Goal: Task Accomplishment & Management: Manage account settings

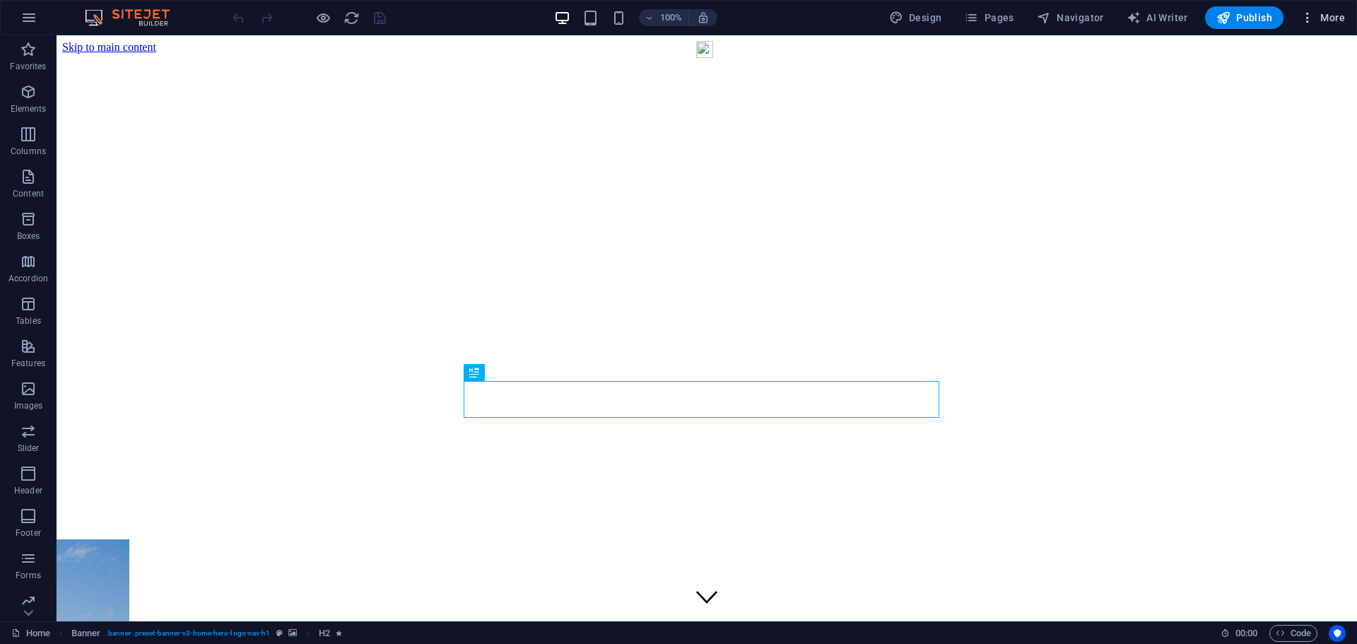
click at [1332, 19] on span "More" at bounding box center [1322, 18] width 45 height 14
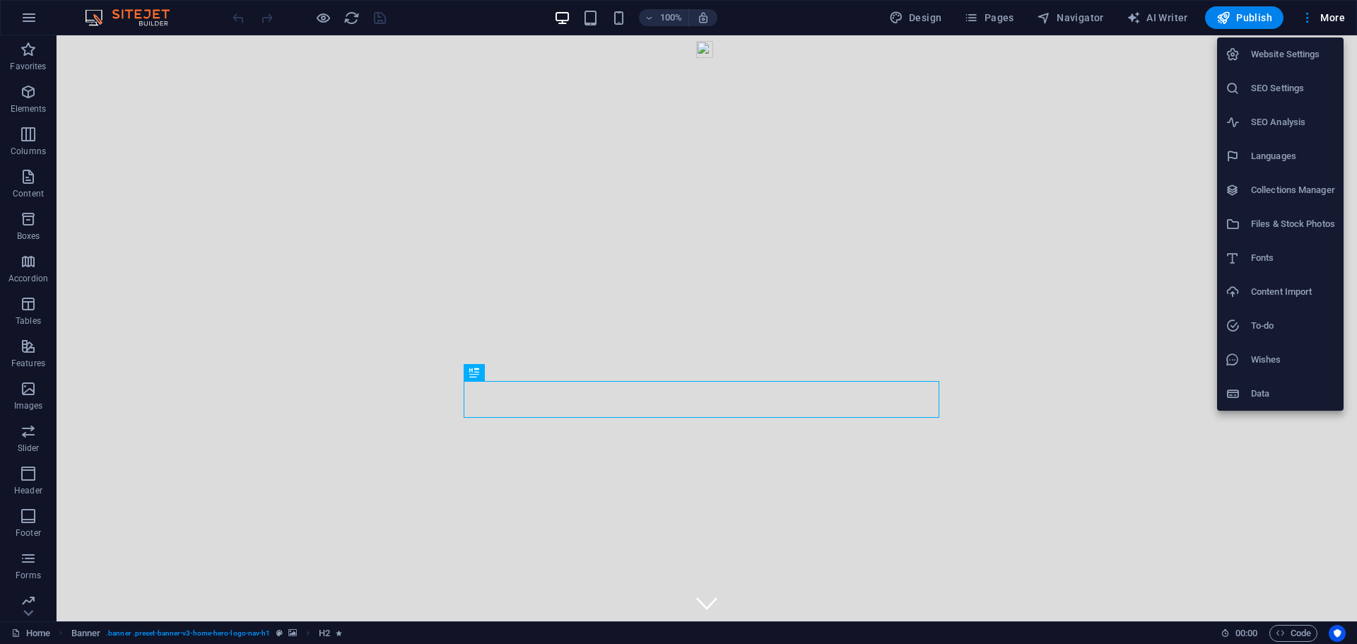
click at [1289, 56] on h6 "Website Settings" at bounding box center [1293, 54] width 84 height 17
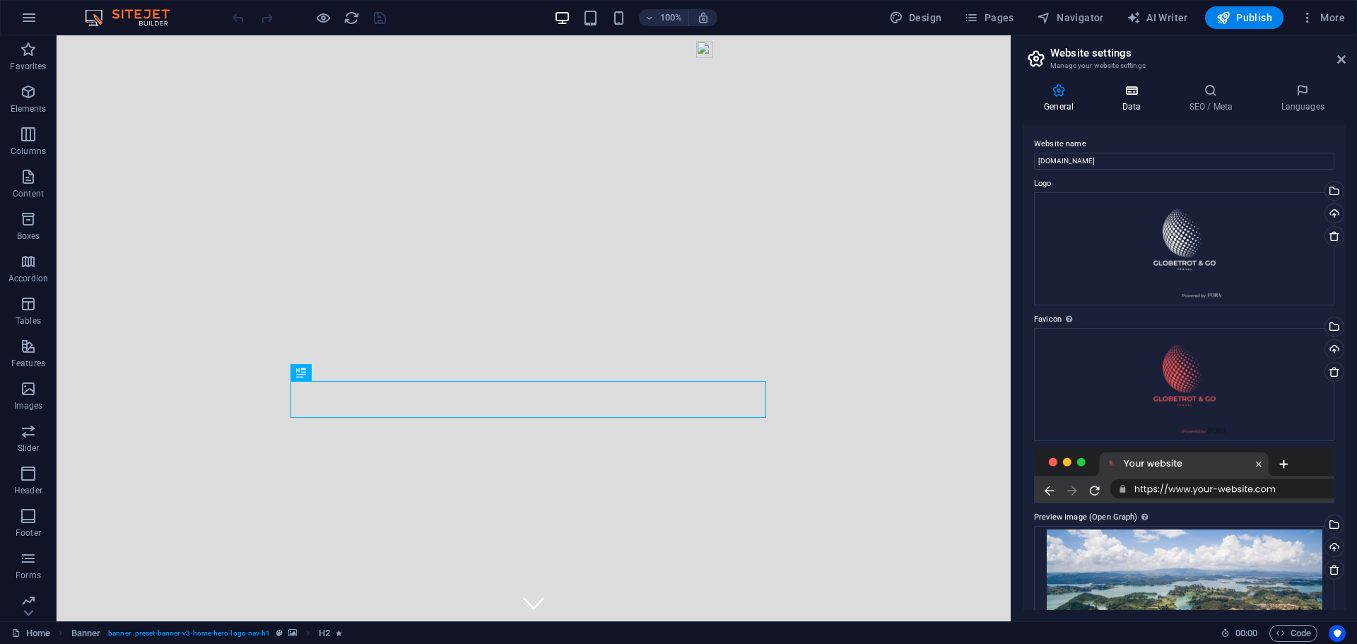
click at [1130, 98] on h4 "Data" at bounding box center [1133, 98] width 67 height 30
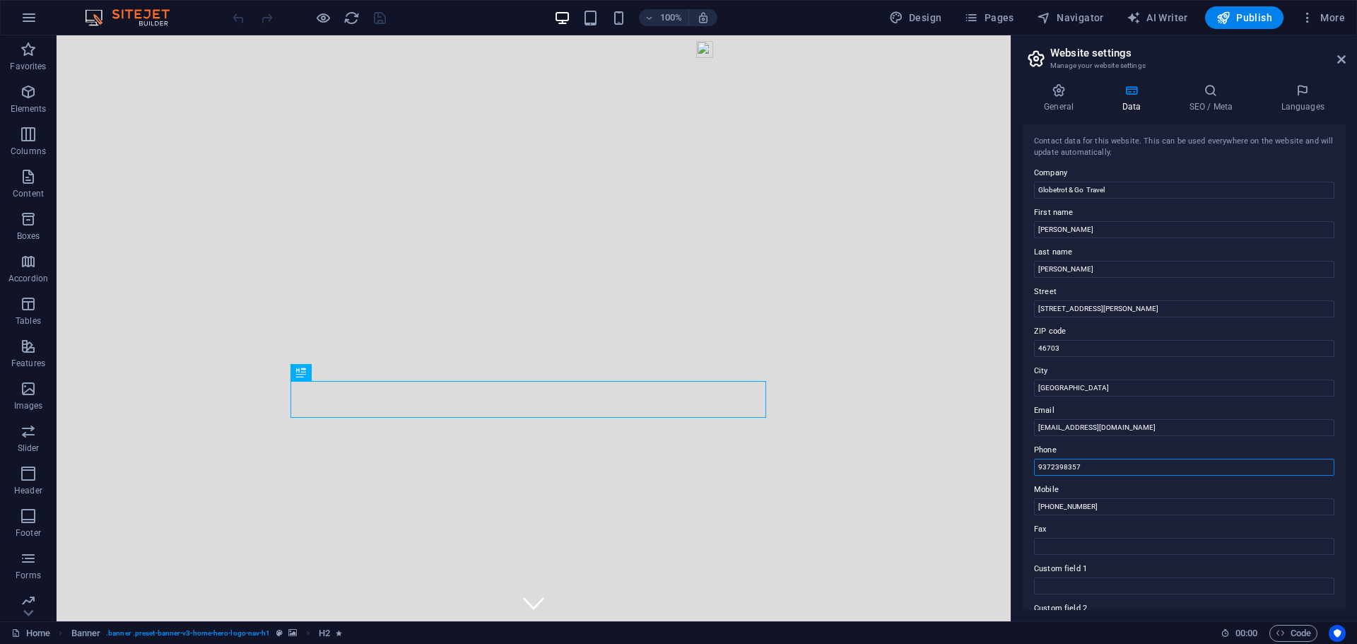
click at [1112, 466] on input "9372398357" at bounding box center [1184, 467] width 300 height 17
drag, startPoint x: 1110, startPoint y: 466, endPoint x: 1028, endPoint y: 457, distance: 82.6
click at [1028, 457] on div "Contact data for this website. This can be used everywhere on the website and w…" at bounding box center [1184, 367] width 323 height 486
type input "802.467.0333"
click at [1105, 507] on input "[PHONE_NUMBER]" at bounding box center [1184, 506] width 300 height 17
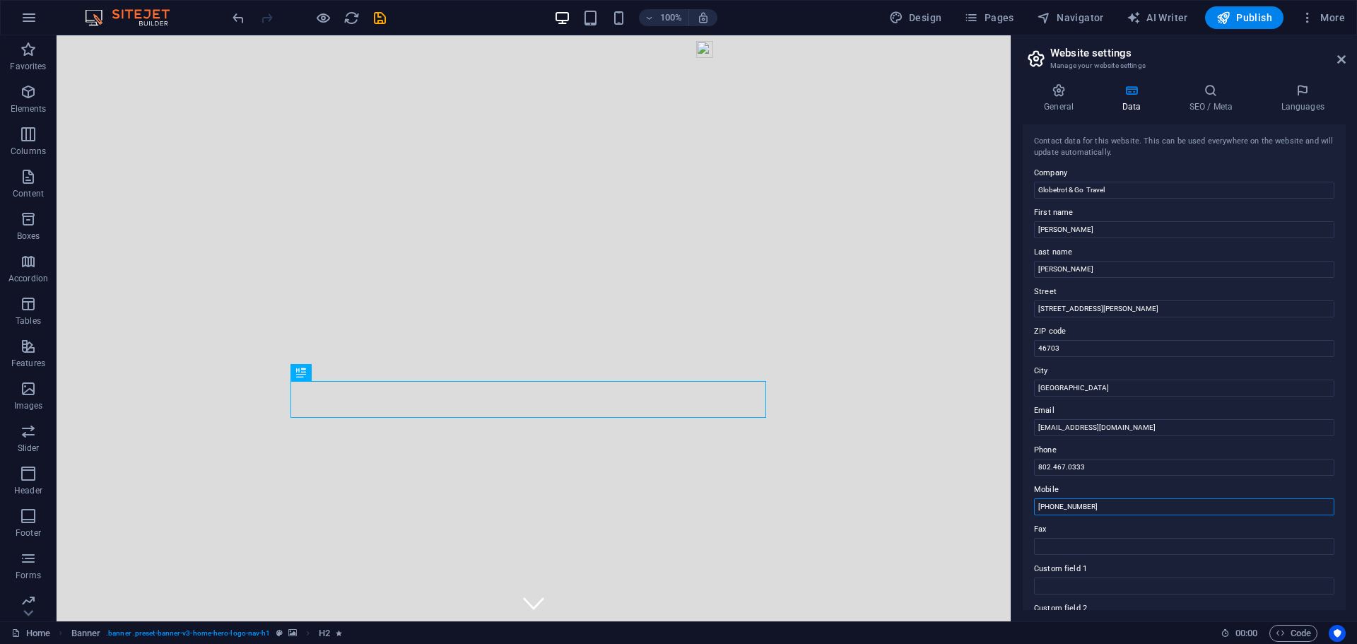
drag, startPoint x: 1158, startPoint y: 541, endPoint x: 1006, endPoint y: 506, distance: 156.5
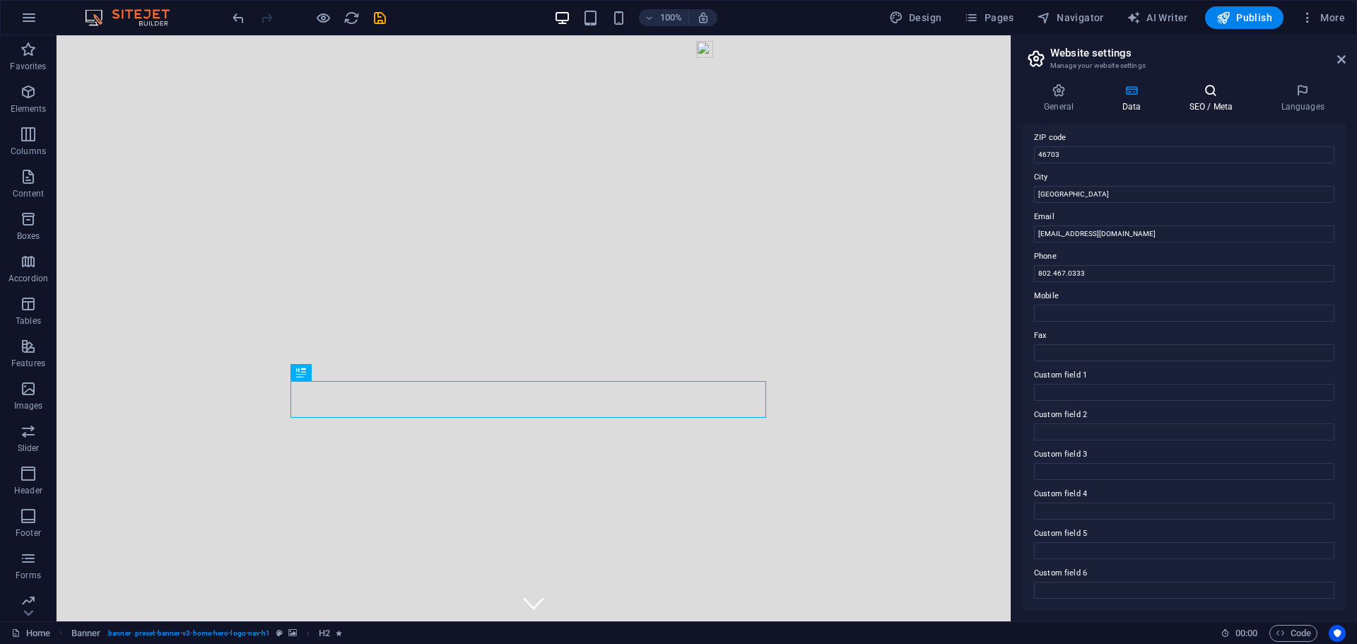
click at [1213, 98] on h4 "SEO / Meta" at bounding box center [1213, 98] width 92 height 30
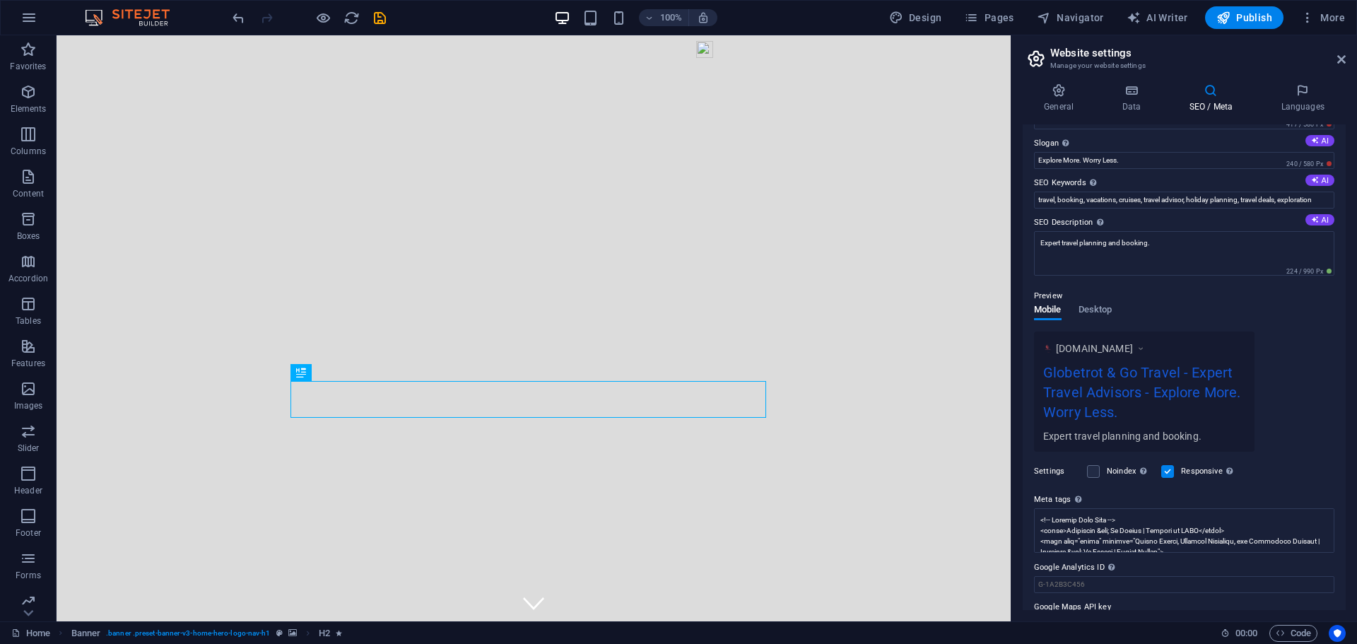
scroll to position [74, 0]
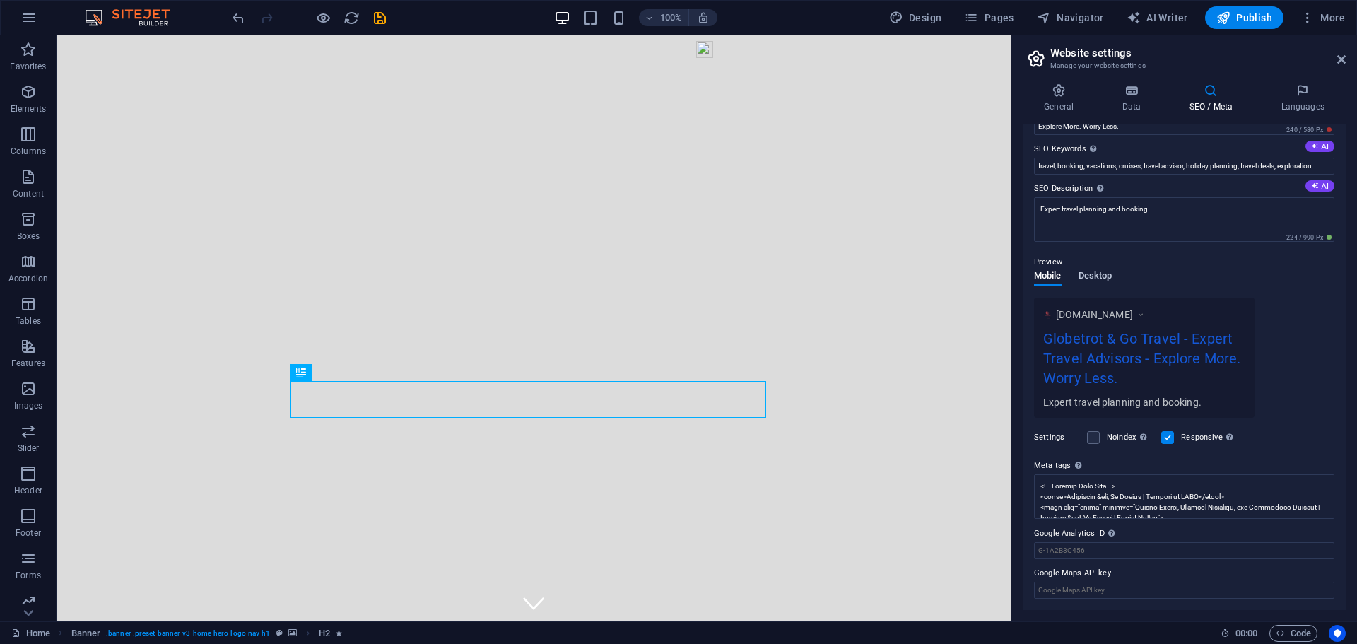
click at [1099, 276] on span "Desktop" at bounding box center [1095, 277] width 34 height 20
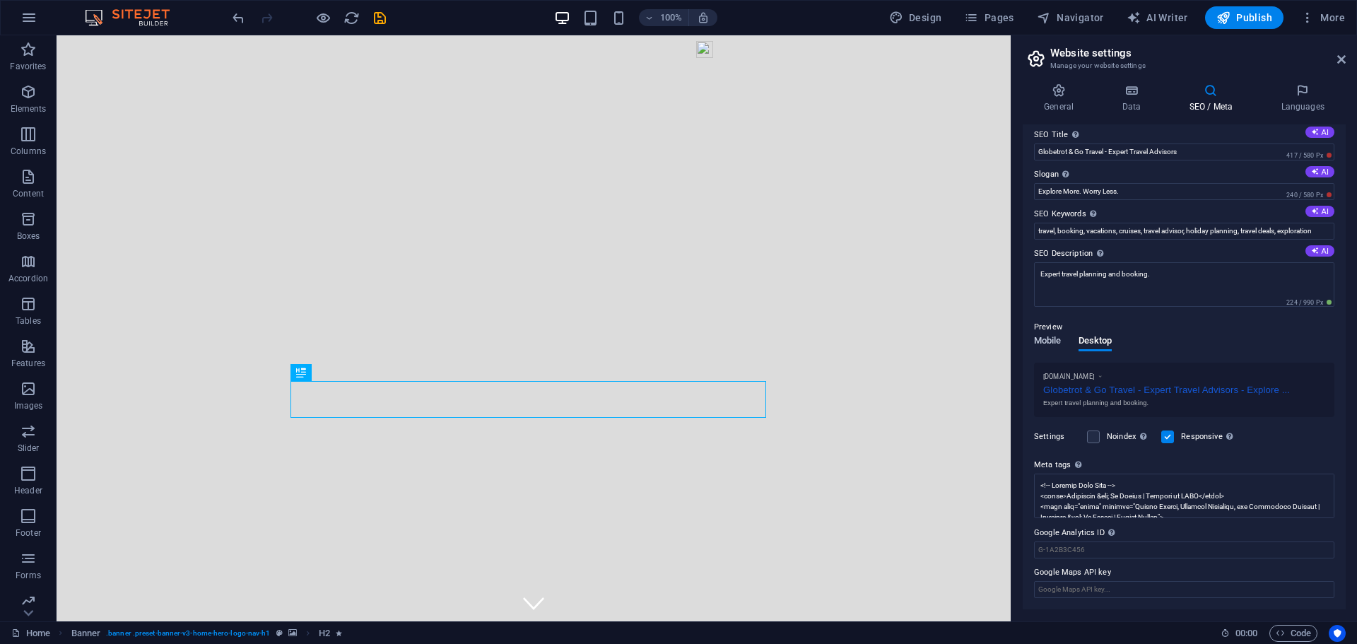
click at [1042, 339] on span "Mobile" at bounding box center [1048, 342] width 28 height 20
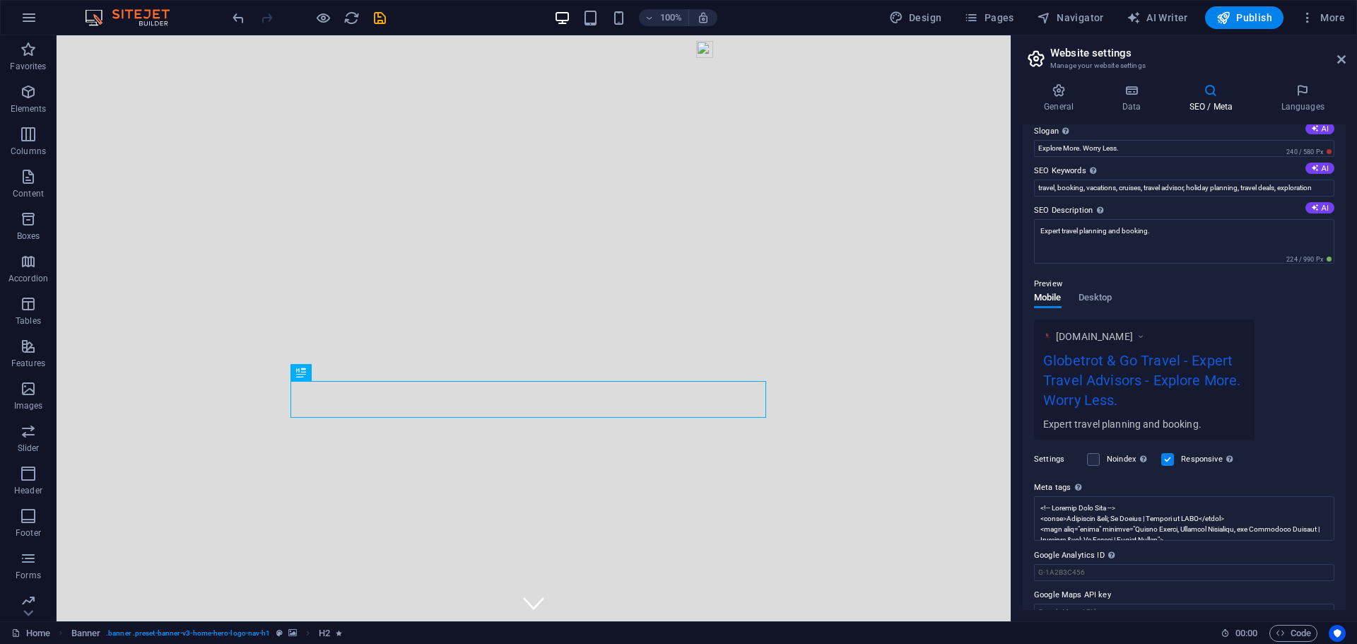
scroll to position [74, 0]
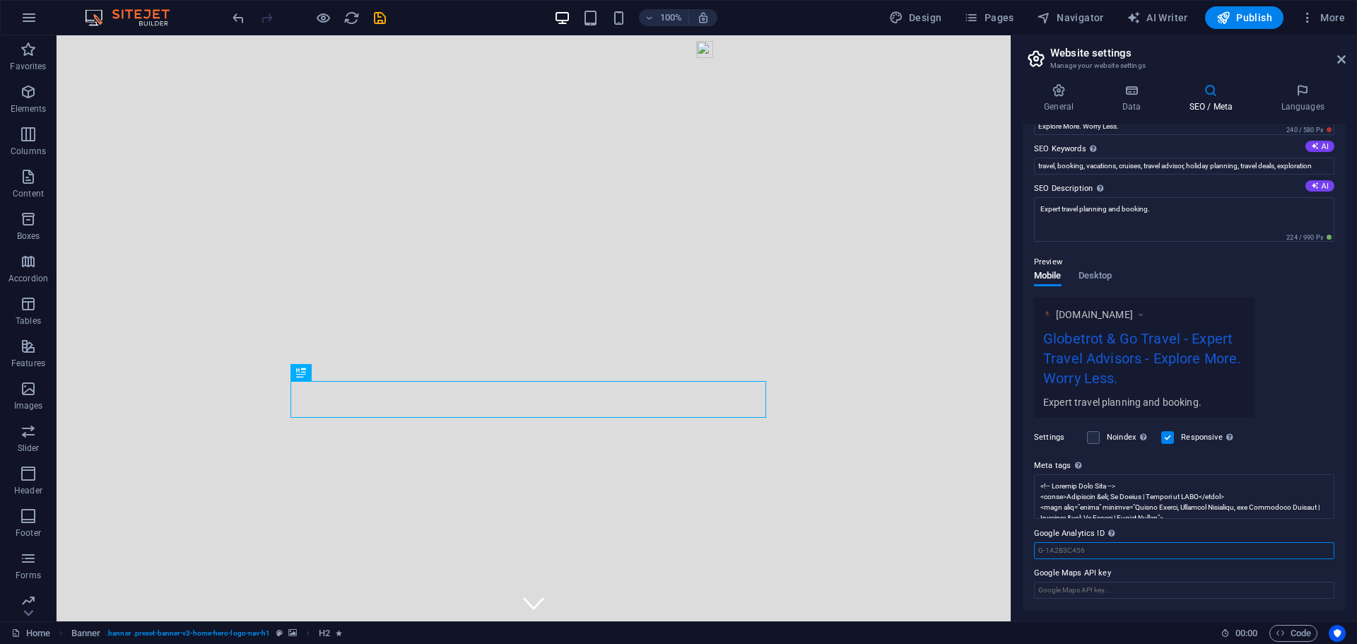
click at [1085, 555] on input "Google Analytics ID Please only add the Google Analytics ID. We automatically i…" at bounding box center [1184, 550] width 300 height 17
paste input "G-32QMDN8LFF"
type input "G-32QMDN8LFF"
click at [1251, 18] on span "Publish" at bounding box center [1244, 18] width 56 height 14
